Goal: Find specific page/section: Find specific page/section

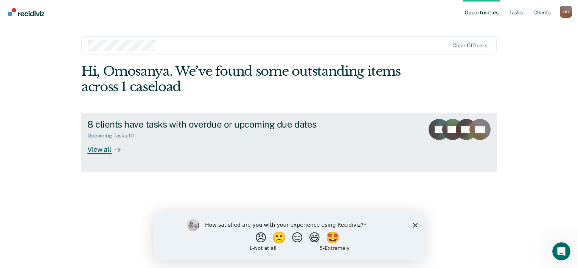
click at [107, 150] on div "View all" at bounding box center [108, 146] width 42 height 15
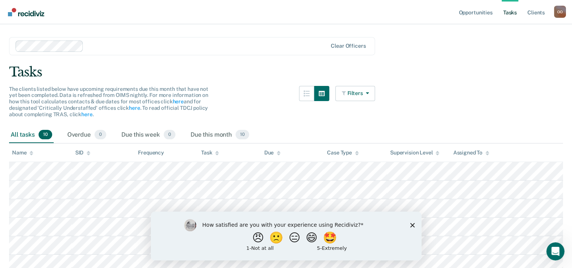
scroll to position [10, 0]
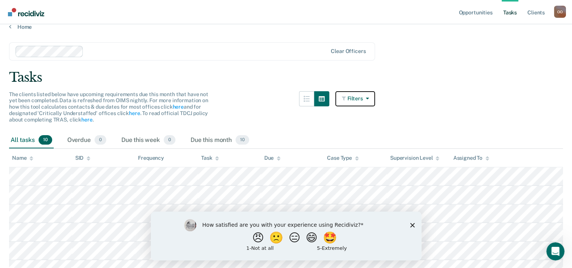
click at [366, 99] on icon "button" at bounding box center [366, 98] width 6 height 5
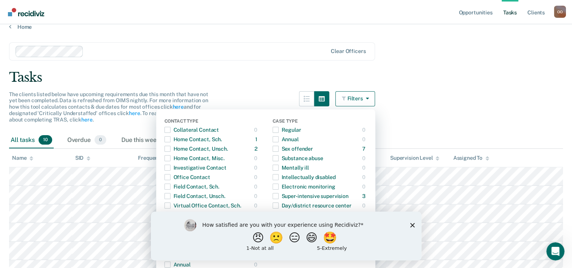
click at [412, 223] on icon "Close survey" at bounding box center [412, 224] width 5 height 5
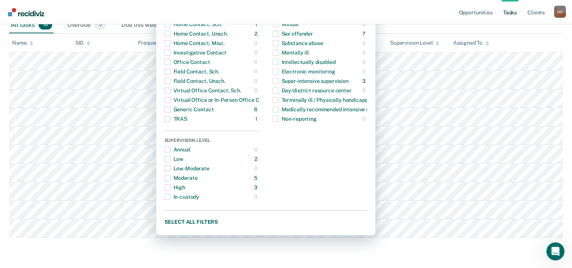
scroll to position [147, 0]
click at [196, 217] on button "Select all filters" at bounding box center [266, 221] width 203 height 9
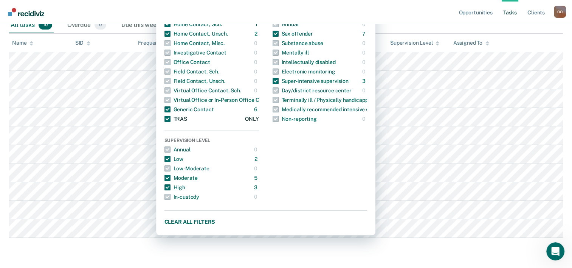
click at [171, 116] on span "button" at bounding box center [168, 119] width 6 height 6
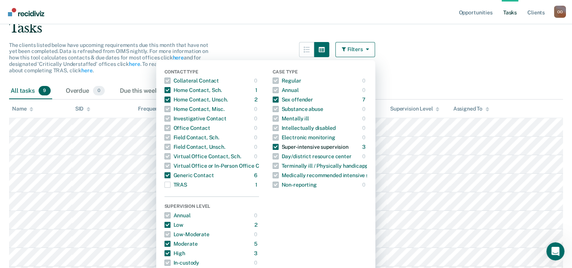
scroll to position [59, 0]
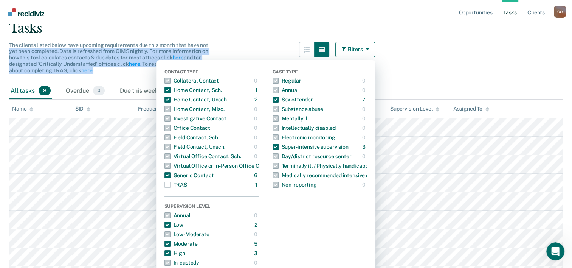
click at [258, 44] on div "The clients listed below have upcoming requirements due this month that have no…" at bounding box center [192, 62] width 366 height 41
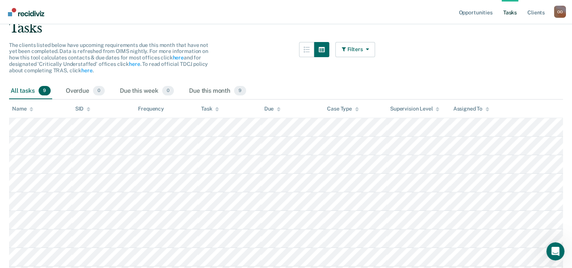
click at [530, 79] on main "Clear officers Tasks The clients listed below have upcoming requirements due th…" at bounding box center [286, 147] width 572 height 332
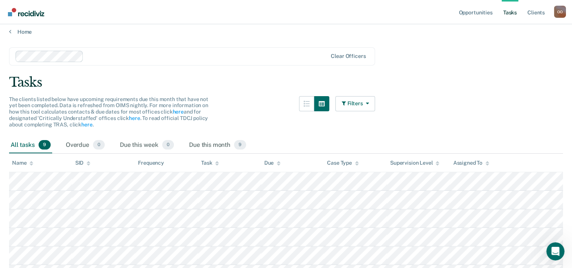
scroll to position [0, 0]
